Goal: Use online tool/utility: Utilize a website feature to perform a specific function

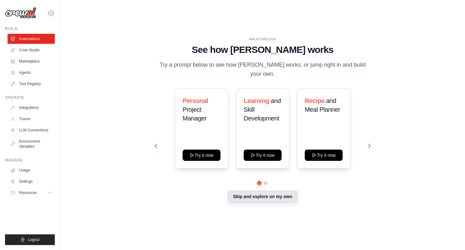
click at [254, 199] on button "Skip and explore on my own" at bounding box center [263, 197] width 70 height 12
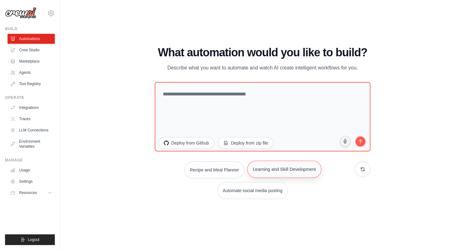
click at [278, 166] on button "Learning and Skill Development" at bounding box center [285, 169] width 74 height 17
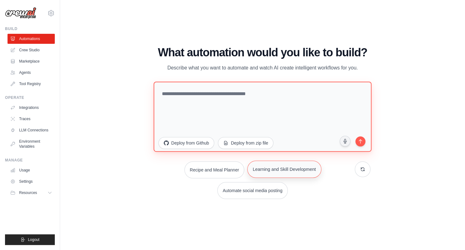
type textarea "**********"
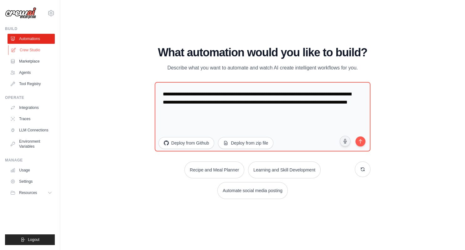
click at [34, 50] on link "Crew Studio" at bounding box center [31, 50] width 47 height 10
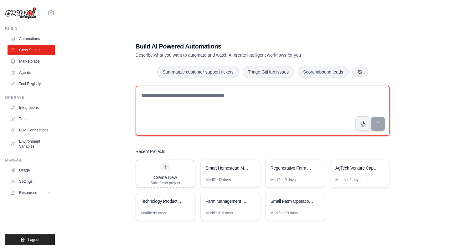
click at [151, 93] on textarea at bounding box center [263, 111] width 254 height 50
type textarea "**********"
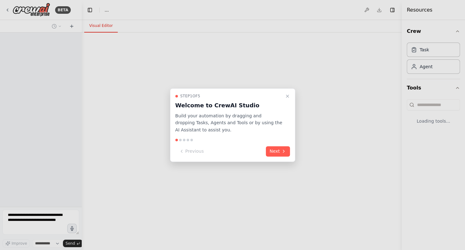
select select "****"
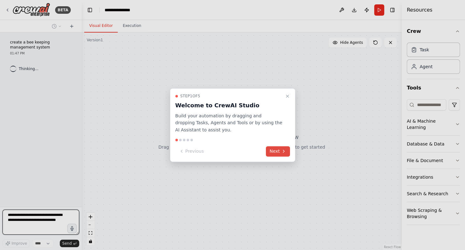
click at [278, 151] on button "Next" at bounding box center [278, 151] width 24 height 10
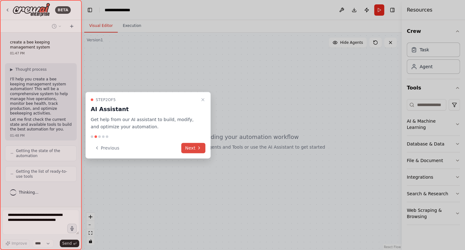
click at [190, 146] on button "Next" at bounding box center [193, 148] width 24 height 10
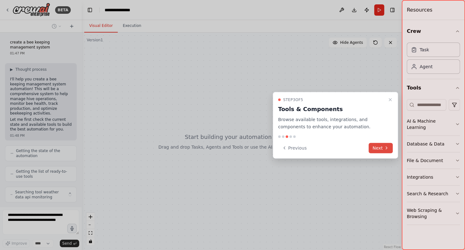
scroll to position [9, 0]
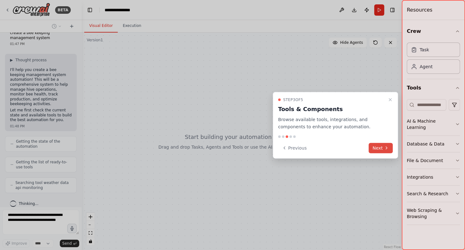
click at [378, 152] on button "Next" at bounding box center [381, 148] width 24 height 10
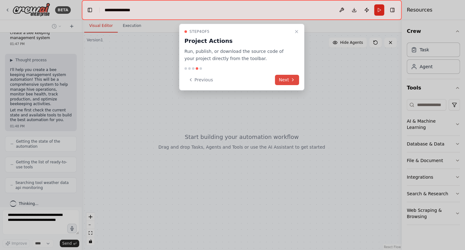
click at [284, 80] on button "Next" at bounding box center [287, 80] width 24 height 10
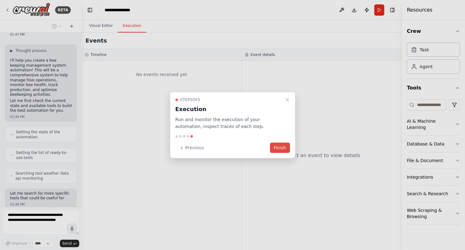
scroll to position [60, 0]
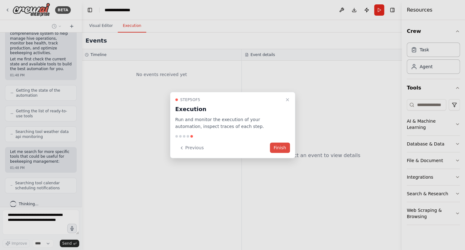
click at [282, 150] on button "Finish" at bounding box center [280, 148] width 20 height 10
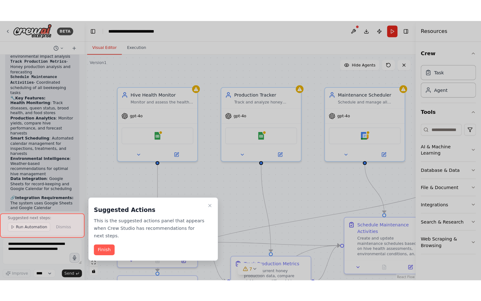
scroll to position [753, 0]
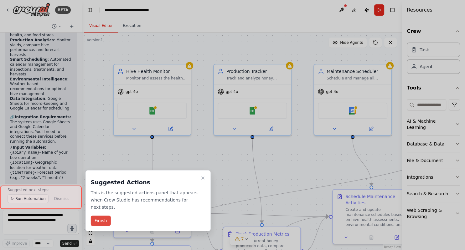
click at [99, 216] on button "Finish" at bounding box center [101, 221] width 20 height 10
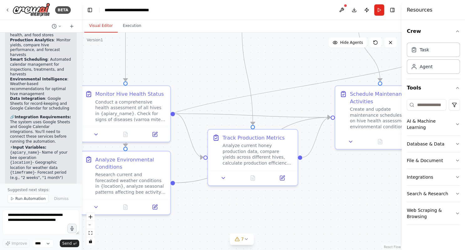
drag, startPoint x: 297, startPoint y: 176, endPoint x: 306, endPoint y: 58, distance: 118.8
click at [306, 58] on div ".deletable-edge-delete-btn { width: 20px; height: 20px; border: 0px solid #ffff…" at bounding box center [242, 142] width 320 height 218
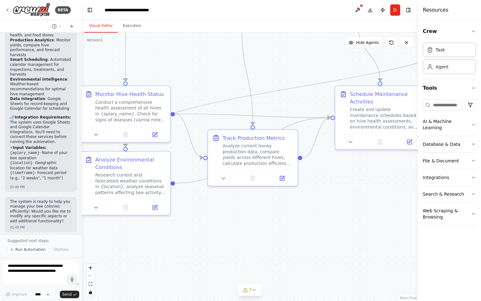
scroll to position [703, 0]
